Goal: Book appointment/travel/reservation

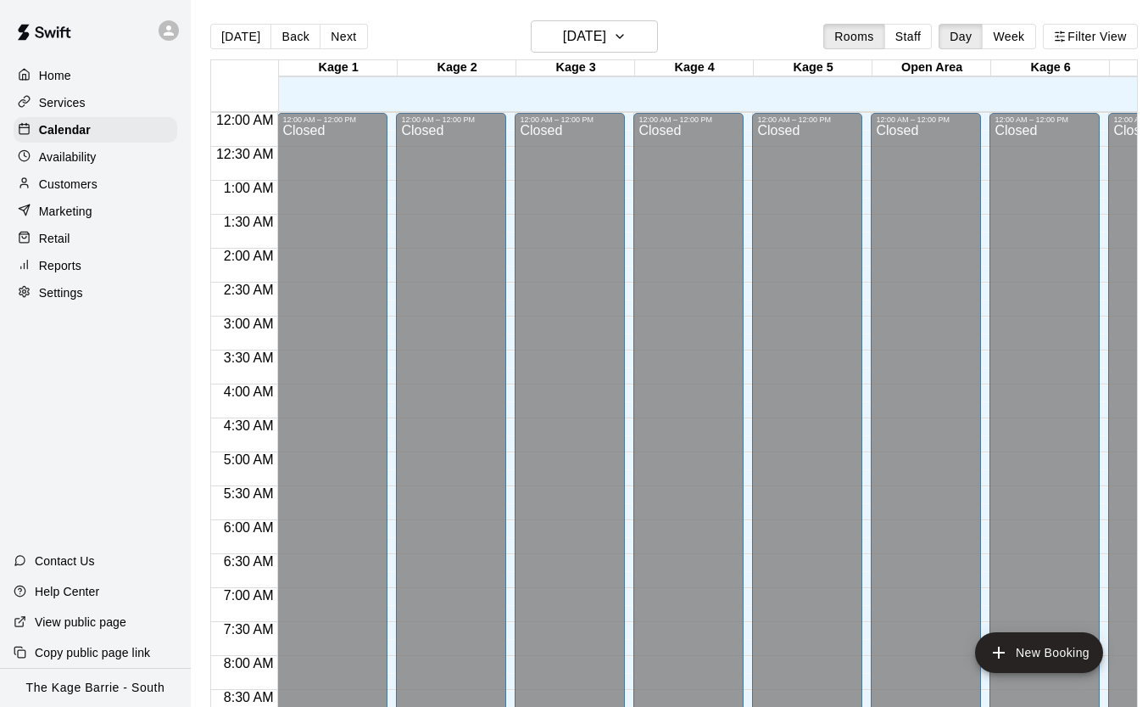
scroll to position [713, 1]
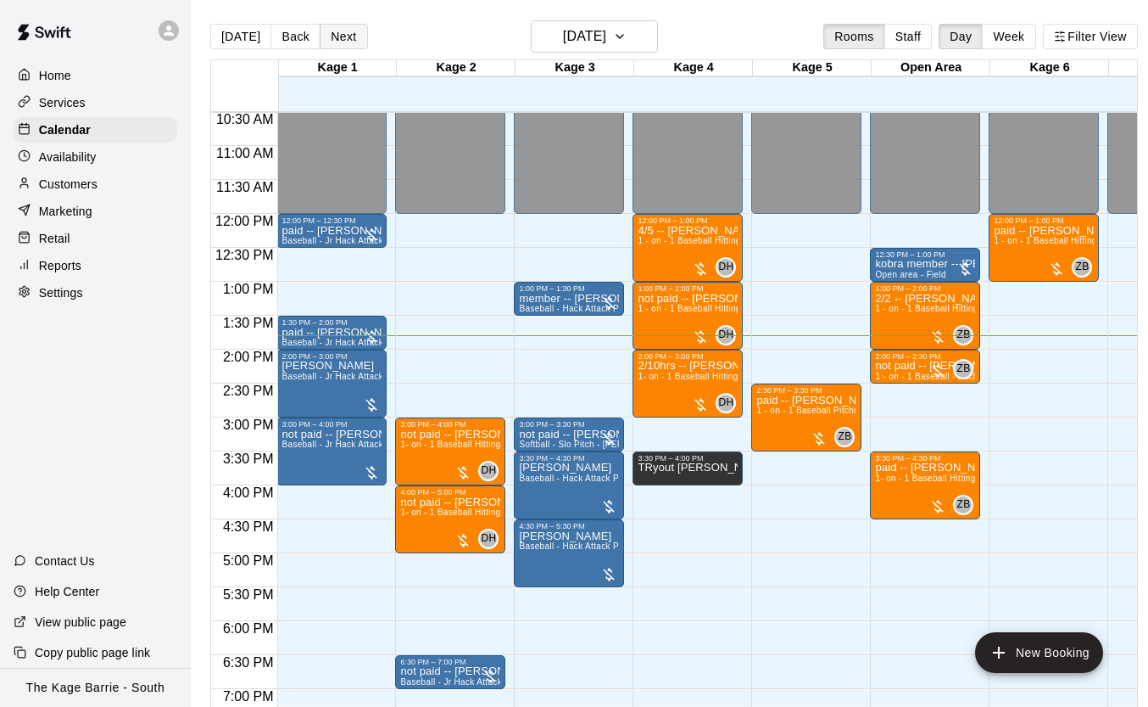
click at [345, 38] on button "Next" at bounding box center [343, 36] width 47 height 25
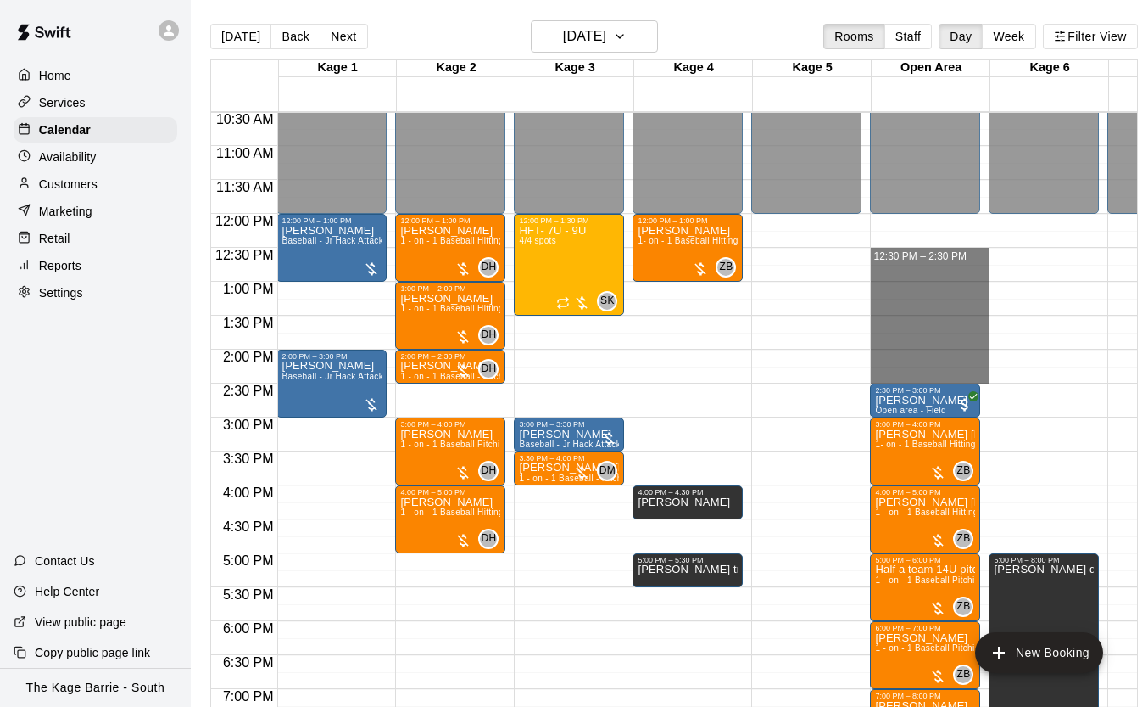
drag, startPoint x: 926, startPoint y: 252, endPoint x: 1003, endPoint y: 376, distance: 145.9
click at [1004, 376] on div "12:00 AM 12:30 AM 1:00 AM 1:30 AM 2:00 AM 2:30 AM 3:00 AM 3:30 AM 4:00 AM 4:30 …" at bounding box center [674, 418] width 926 height 615
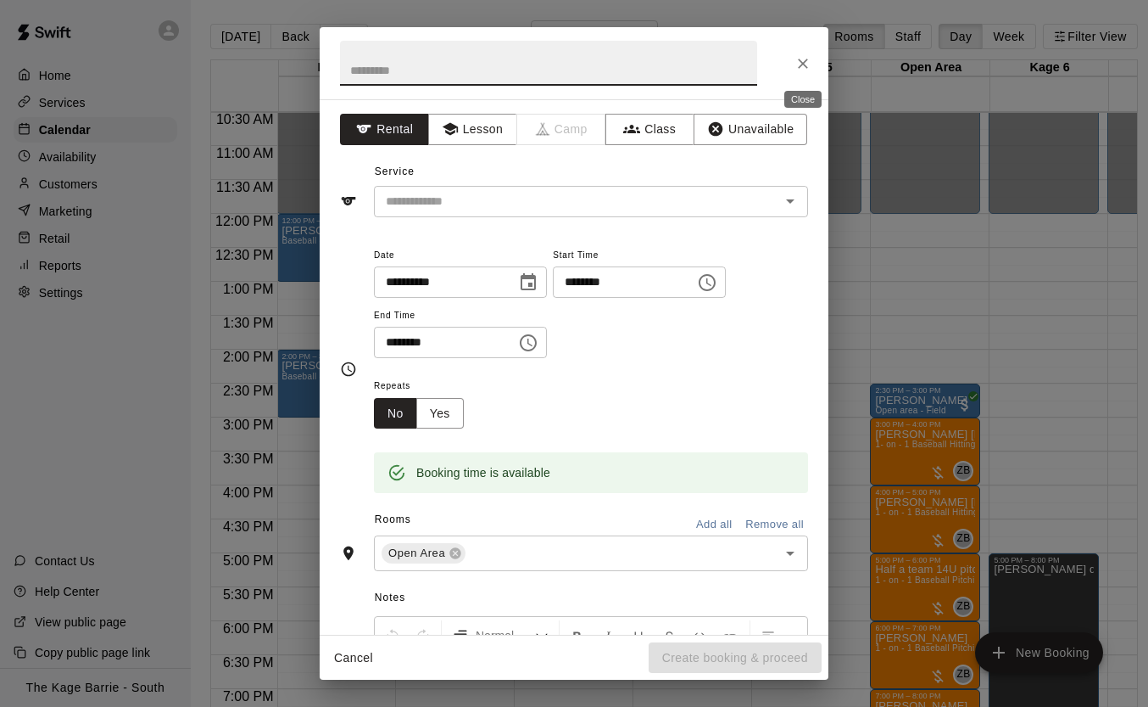
click at [808, 61] on icon "Close" at bounding box center [803, 63] width 17 height 17
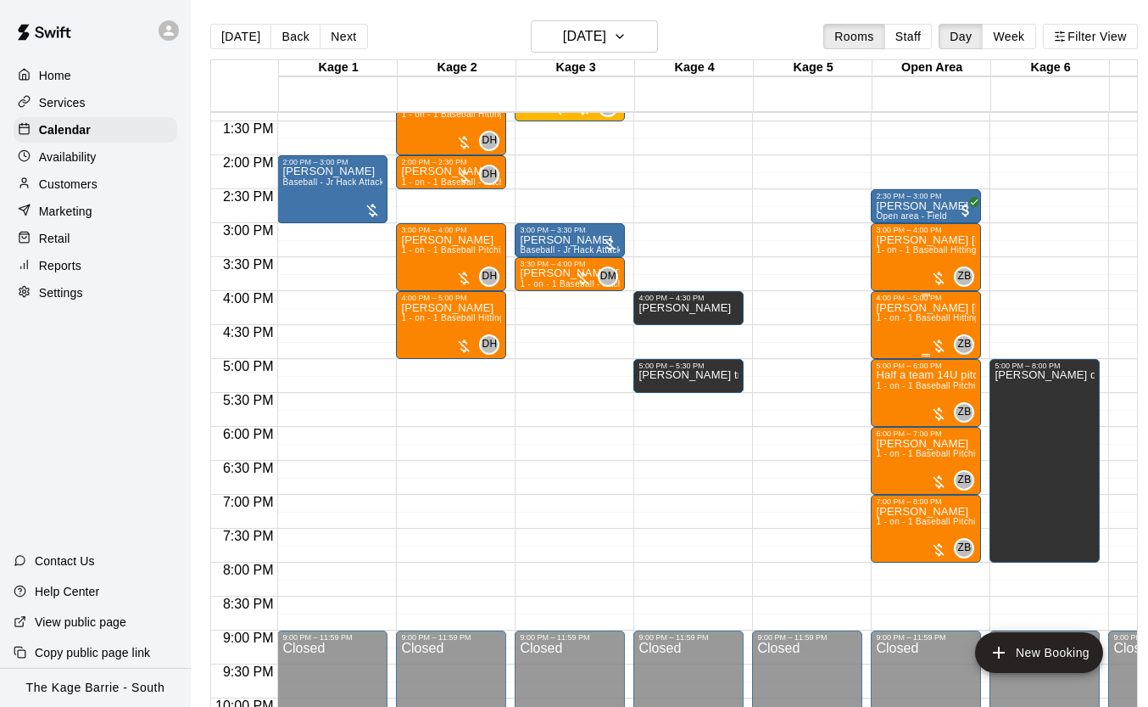
scroll to position [746, 0]
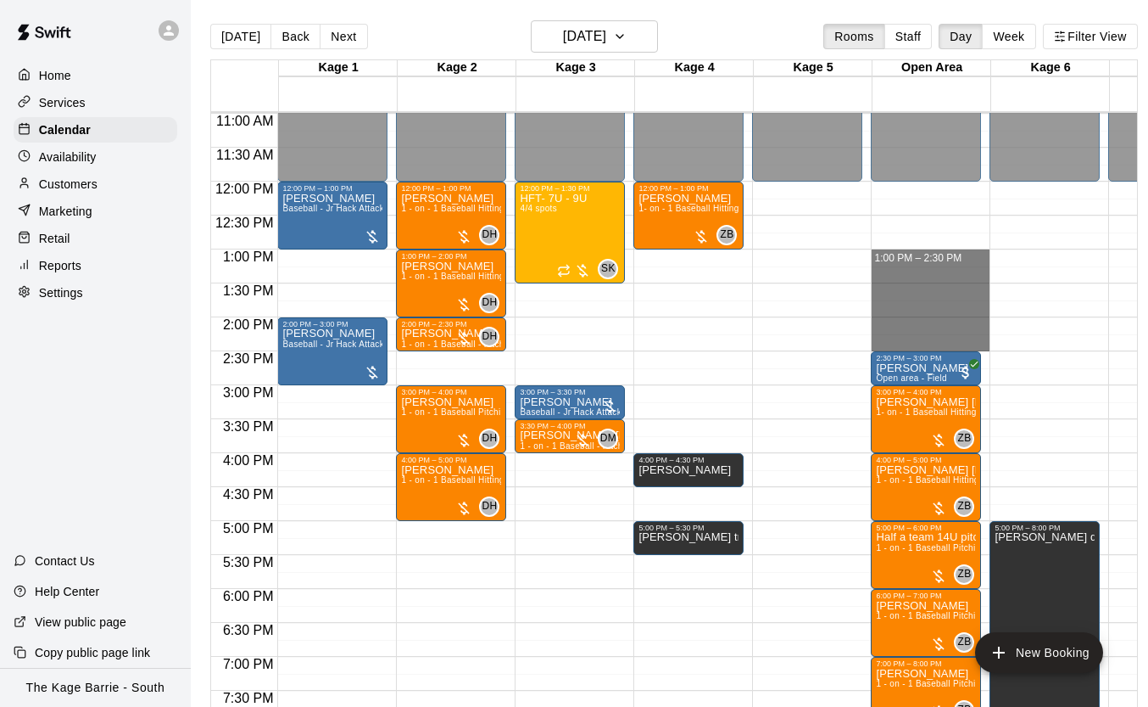
drag, startPoint x: 929, startPoint y: 253, endPoint x: 935, endPoint y: 336, distance: 83.3
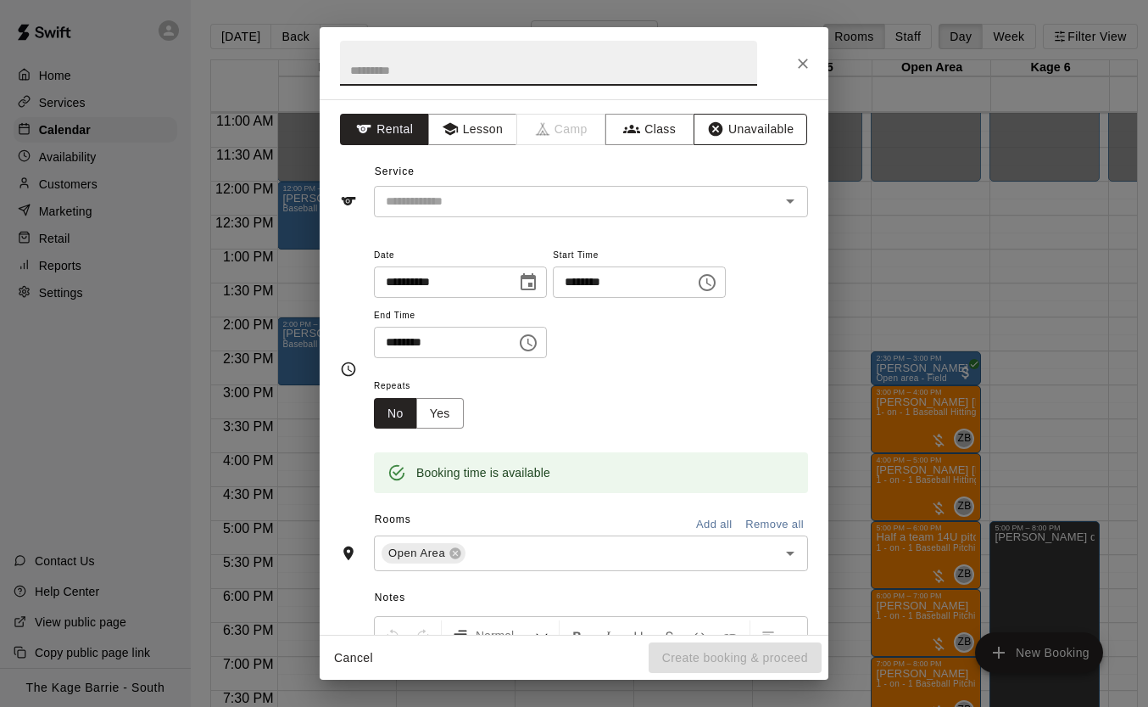
click at [773, 140] on button "Unavailable" at bounding box center [751, 129] width 114 height 31
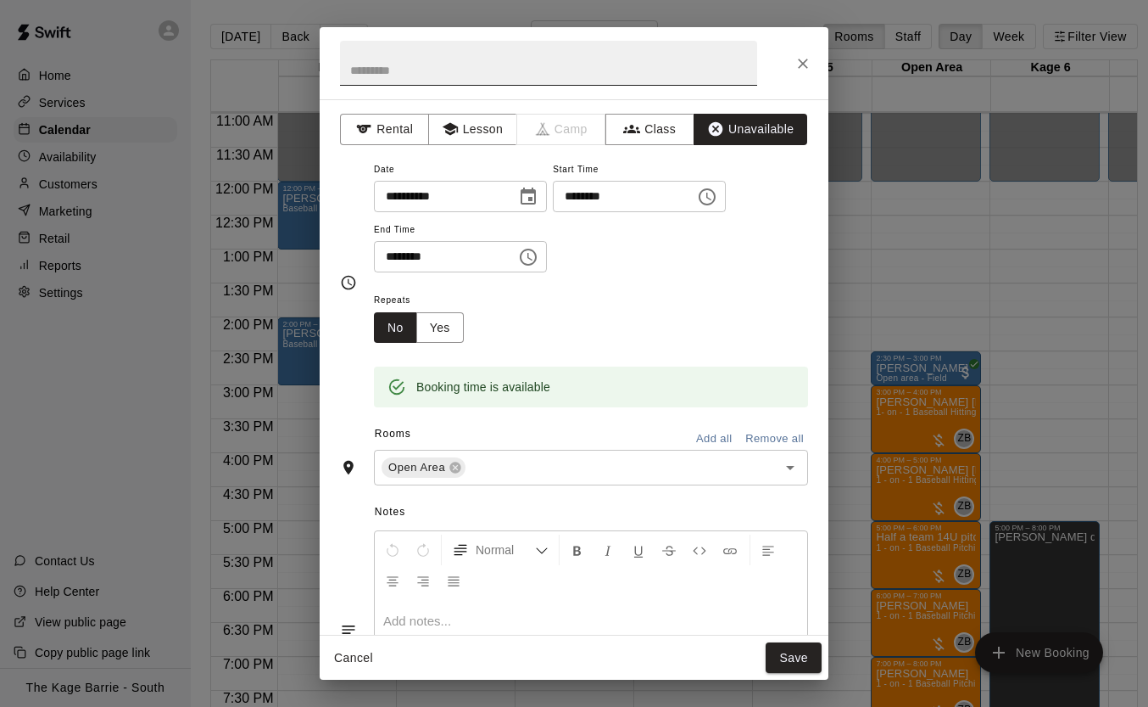
click at [559, 75] on input "text" at bounding box center [548, 63] width 417 height 45
type input "**********"
click at [794, 658] on button "Save" at bounding box center [794, 657] width 56 height 31
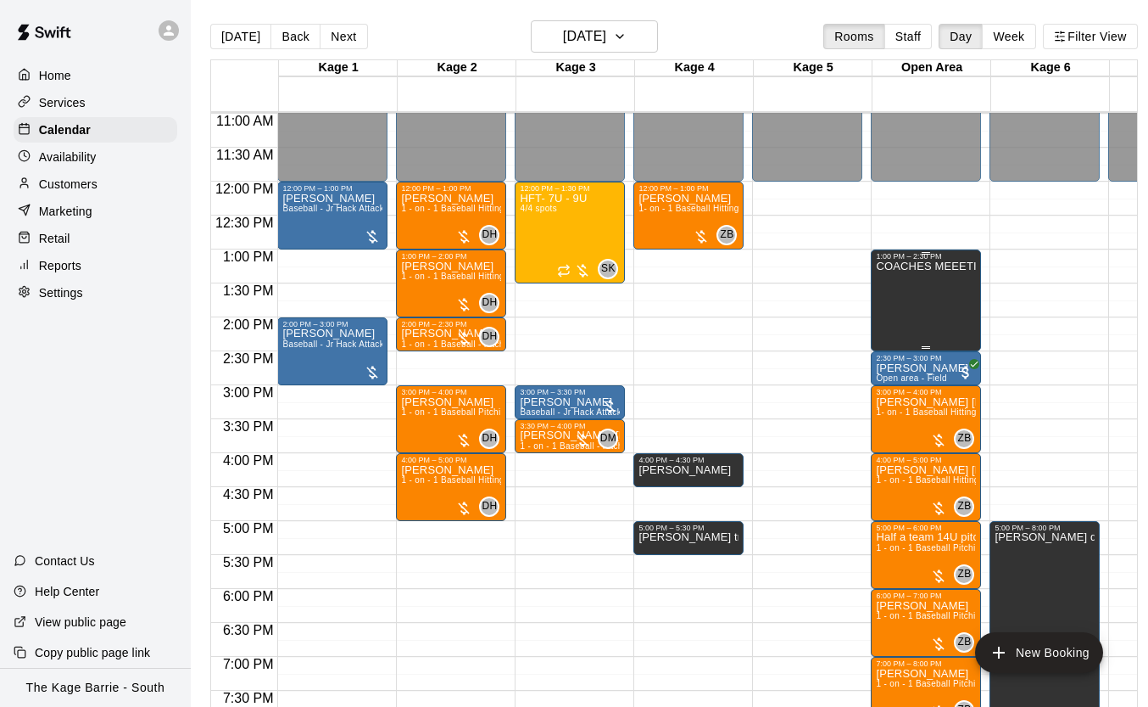
click at [924, 277] on div "COACHES MEEETING" at bounding box center [926, 613] width 100 height 707
click at [891, 275] on icon "edit" at bounding box center [894, 278] width 20 height 20
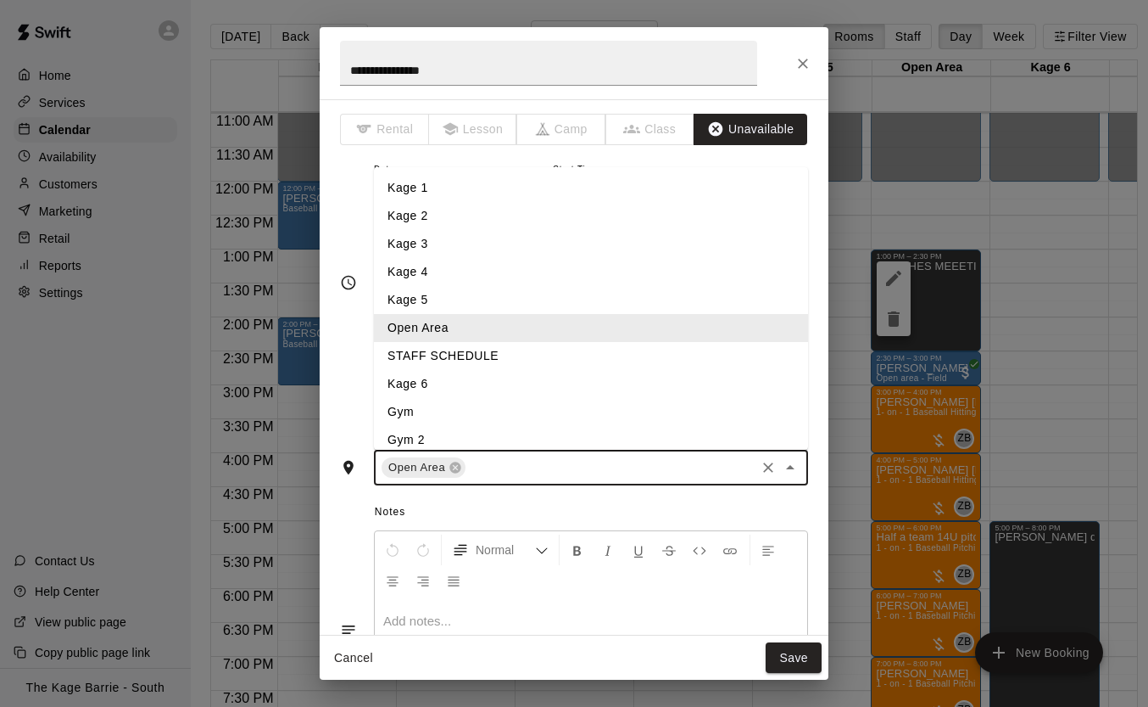
click at [569, 477] on input "text" at bounding box center [610, 467] width 285 height 21
type input "*"
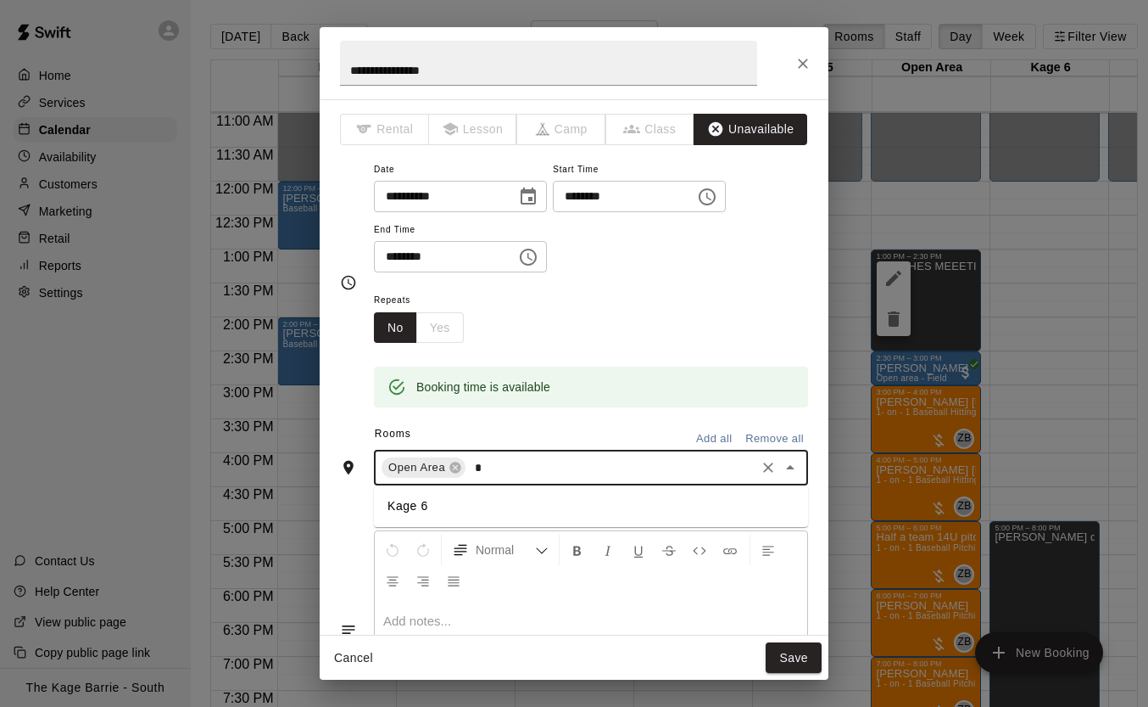
click at [551, 511] on li "Kage 6" at bounding box center [591, 506] width 434 height 28
click at [790, 658] on button "Save" at bounding box center [794, 657] width 56 height 31
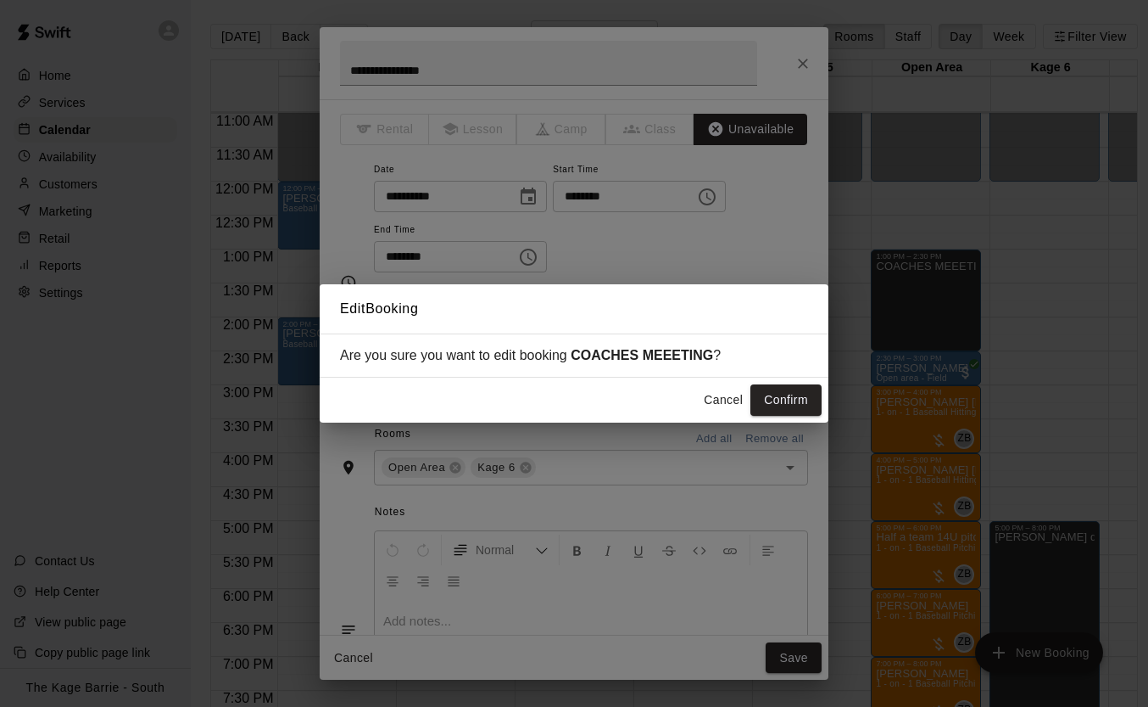
click at [786, 403] on button "Confirm" at bounding box center [786, 399] width 71 height 31
